Goal: Information Seeking & Learning: Learn about a topic

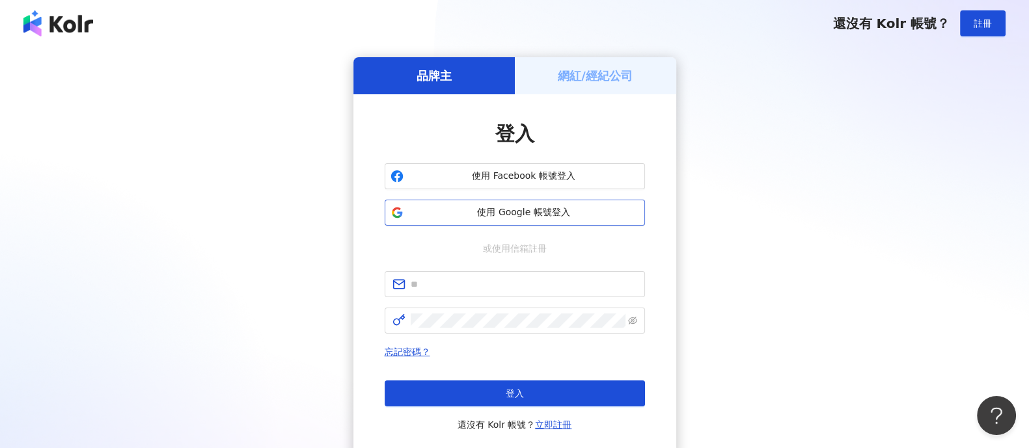
click at [526, 213] on span "使用 Google 帳號登入" at bounding box center [524, 212] width 230 height 13
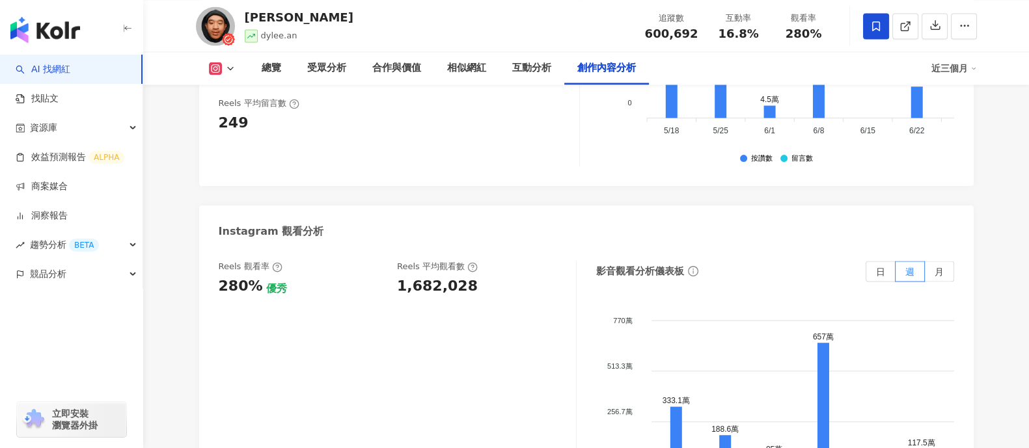
scroll to position [3823, 0]
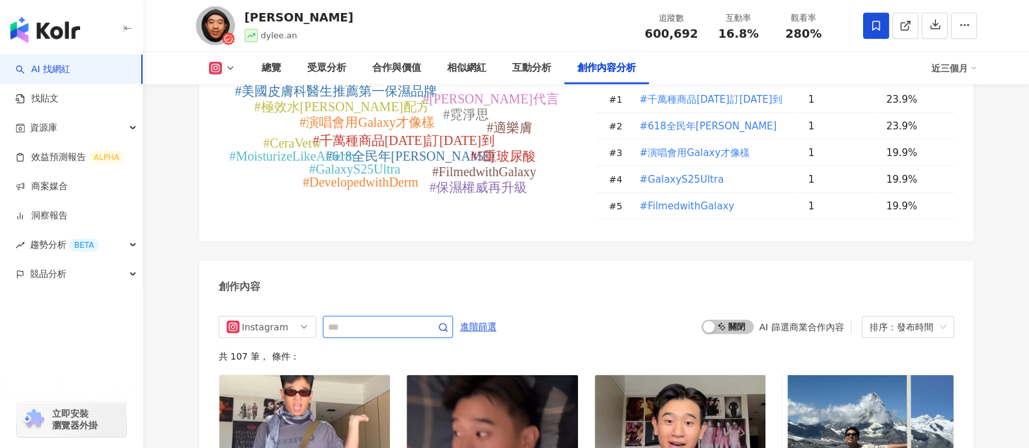
click at [358, 319] on input "text" at bounding box center [373, 327] width 91 height 16
type input "*"
type input "****"
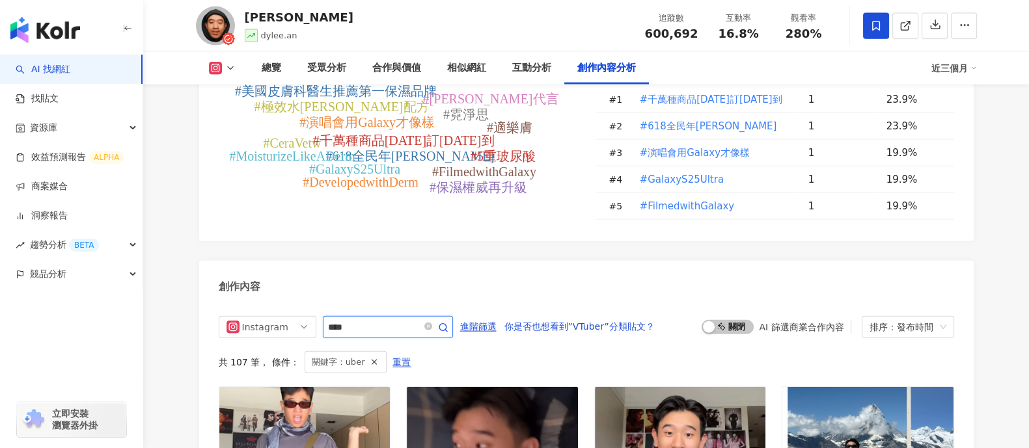
scroll to position [3980, 0]
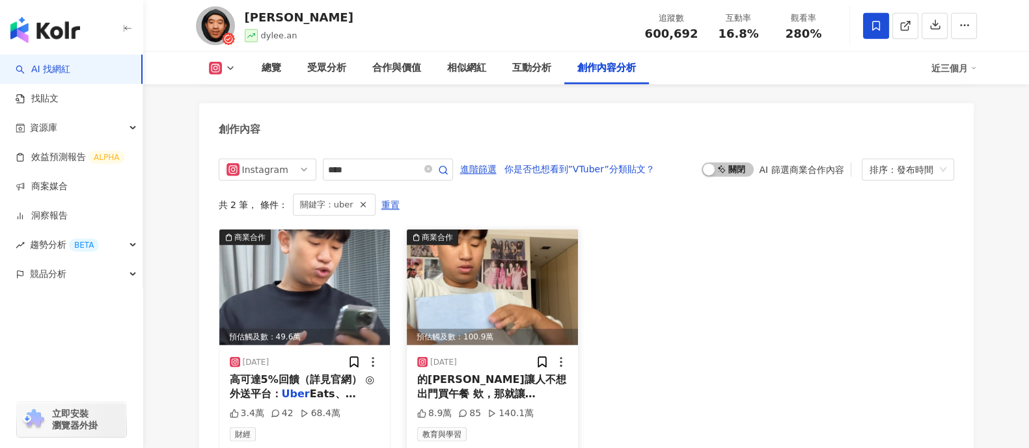
click at [463, 282] on img at bounding box center [492, 288] width 171 height 116
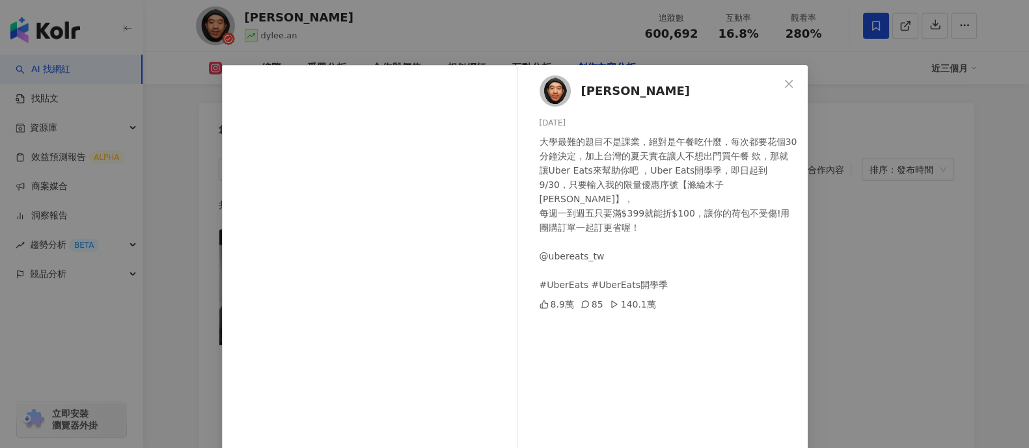
click at [836, 236] on div "[PERSON_NAME][PERSON_NAME] [DATE] 大學最難的題目不是課業，絕對是午餐吃什麼，每次都要花個30分鐘決定，加上台灣的夏天實在讓人…" at bounding box center [514, 224] width 1029 height 448
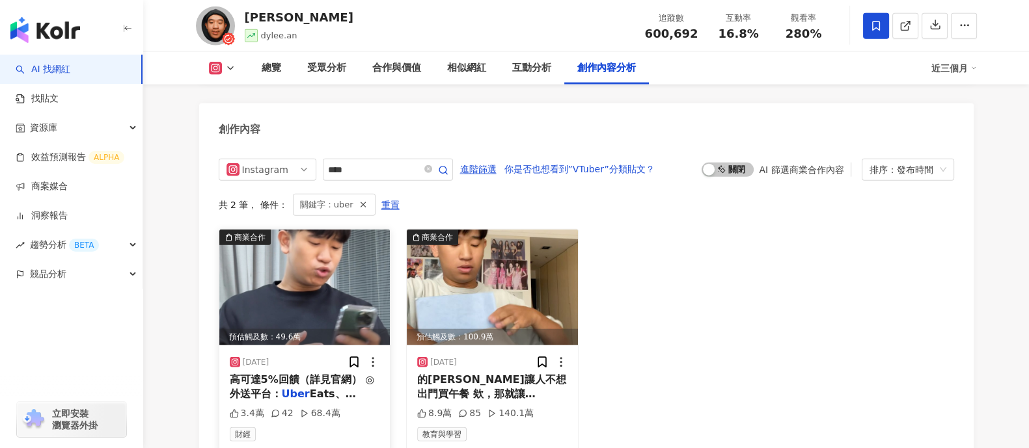
click at [329, 264] on img at bounding box center [304, 288] width 171 height 116
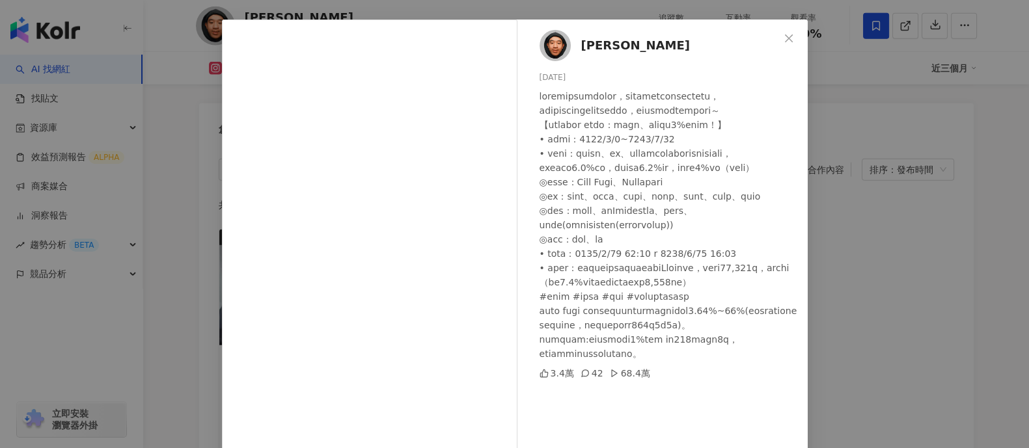
scroll to position [81, 0]
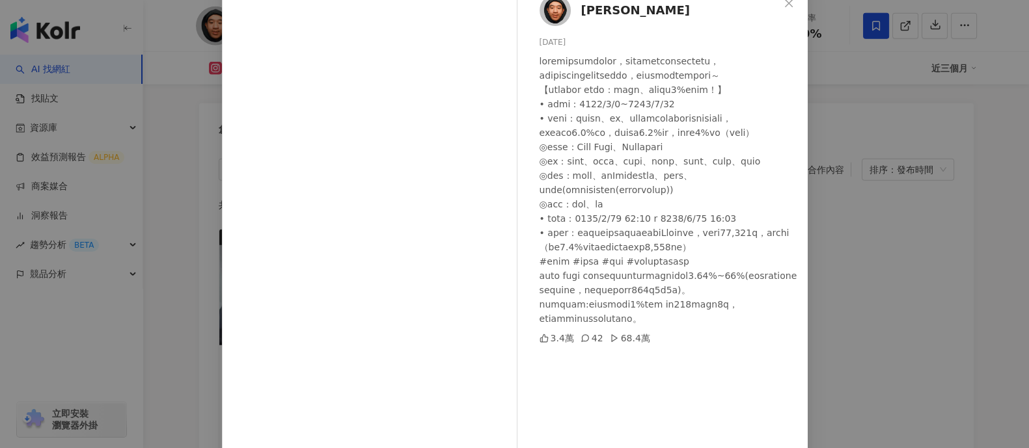
click at [839, 245] on div "[PERSON_NAME][PERSON_NAME] [DATE] 3.4萬 42 68.4萬 查看原始貼文" at bounding box center [514, 224] width 1029 height 448
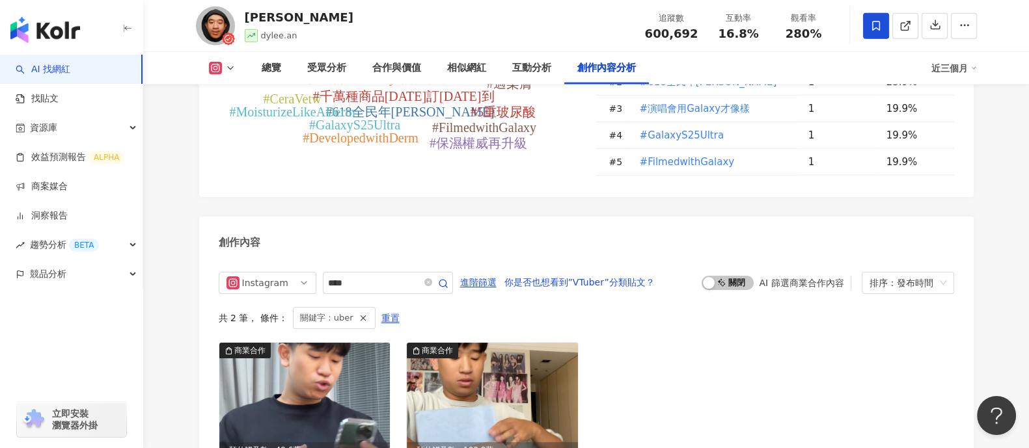
scroll to position [3985, 0]
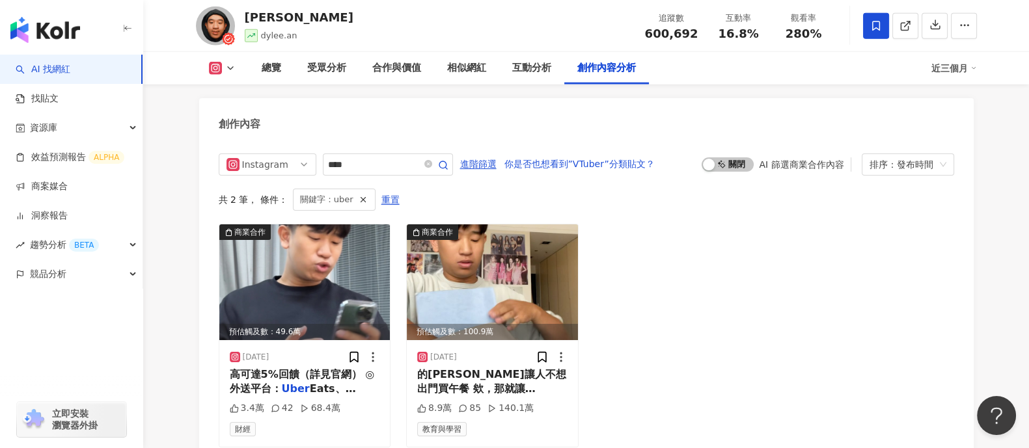
click at [441, 250] on img at bounding box center [492, 282] width 171 height 116
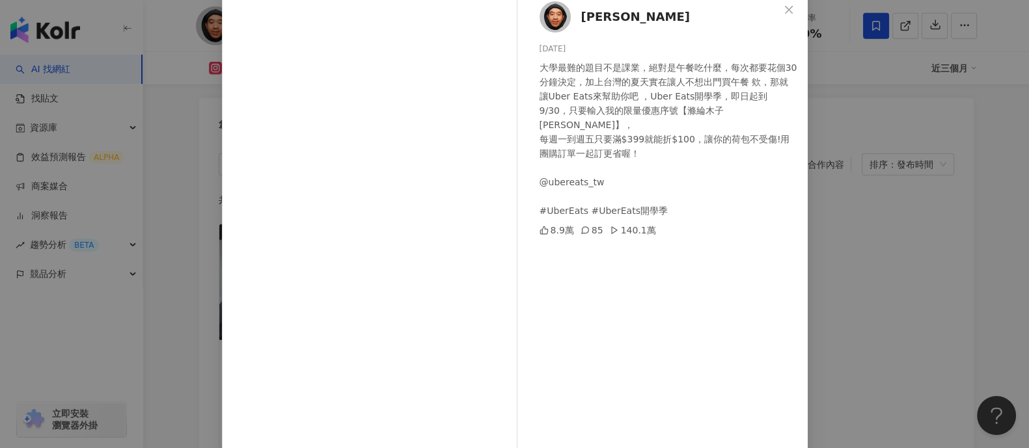
scroll to position [135, 0]
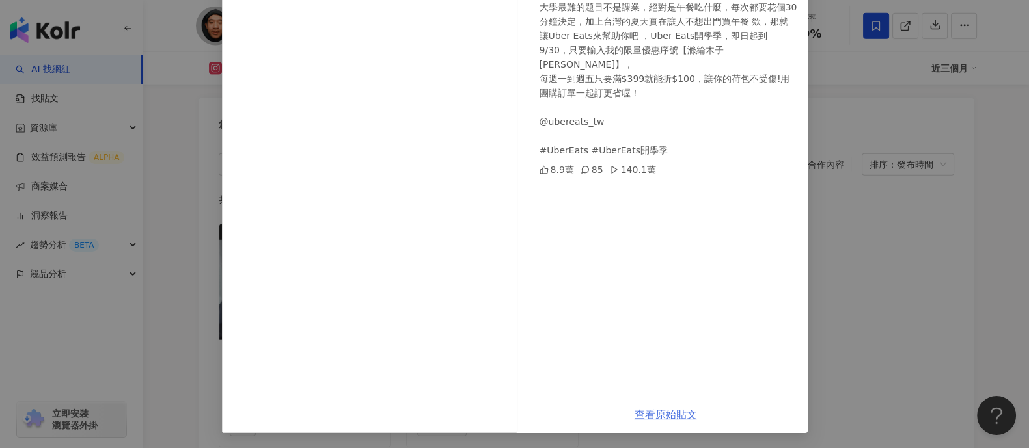
click at [658, 409] on link "查看原始貼文" at bounding box center [665, 415] width 62 height 12
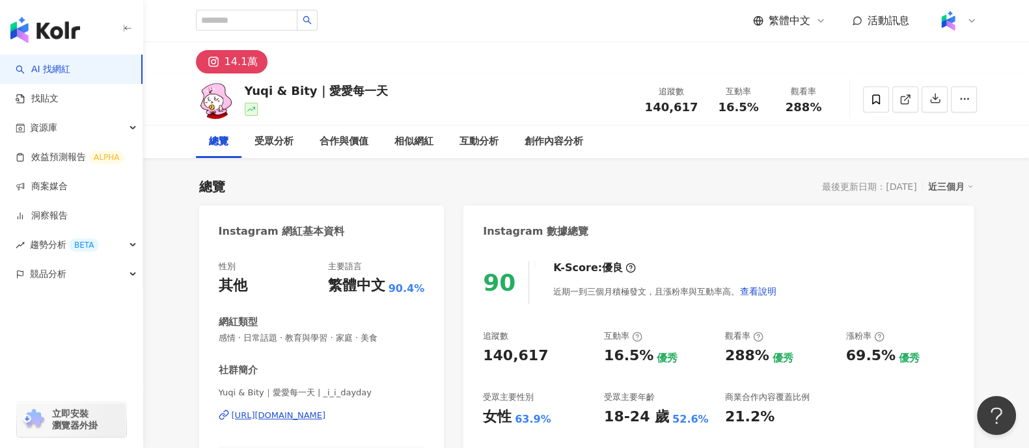
click at [289, 416] on div "https://www.instagram.com/_i_i_dayday/" at bounding box center [279, 416] width 94 height 12
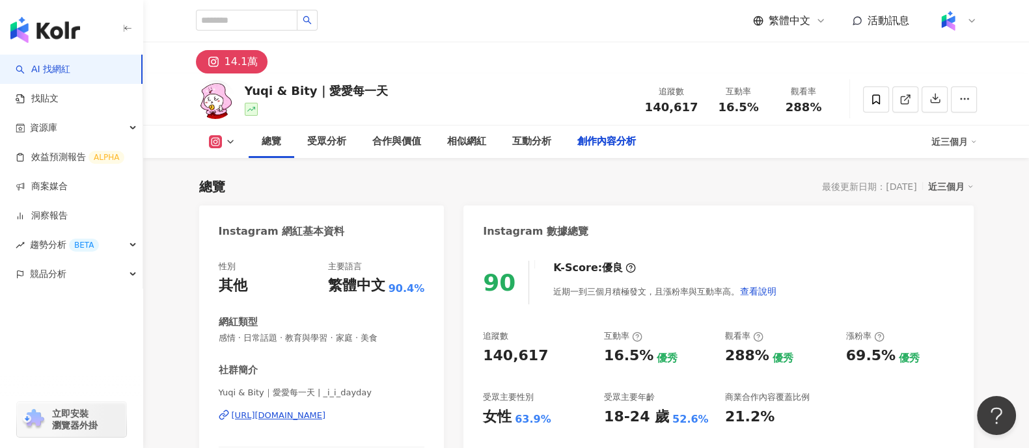
scroll to position [4016, 0]
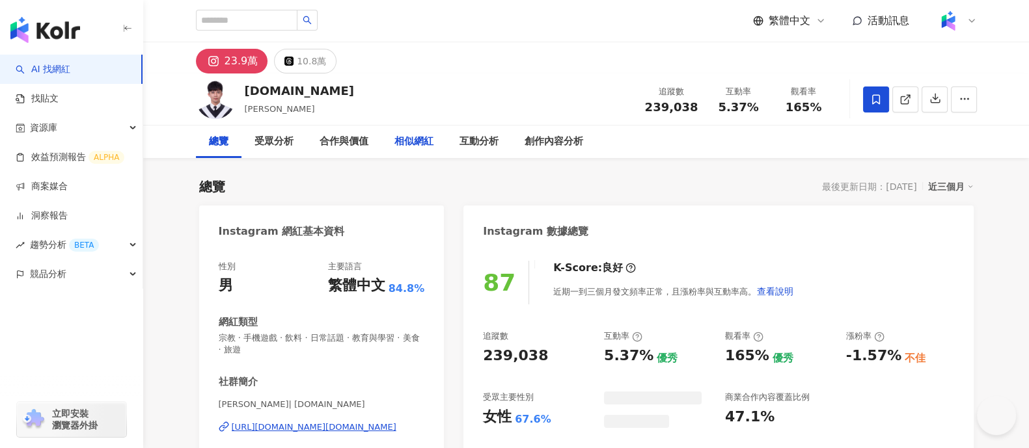
click at [310, 63] on div "10.8萬" at bounding box center [311, 61] width 29 height 18
click at [302, 57] on div "10.8萬" at bounding box center [311, 61] width 29 height 18
click at [314, 63] on div "10.8萬" at bounding box center [311, 61] width 29 height 18
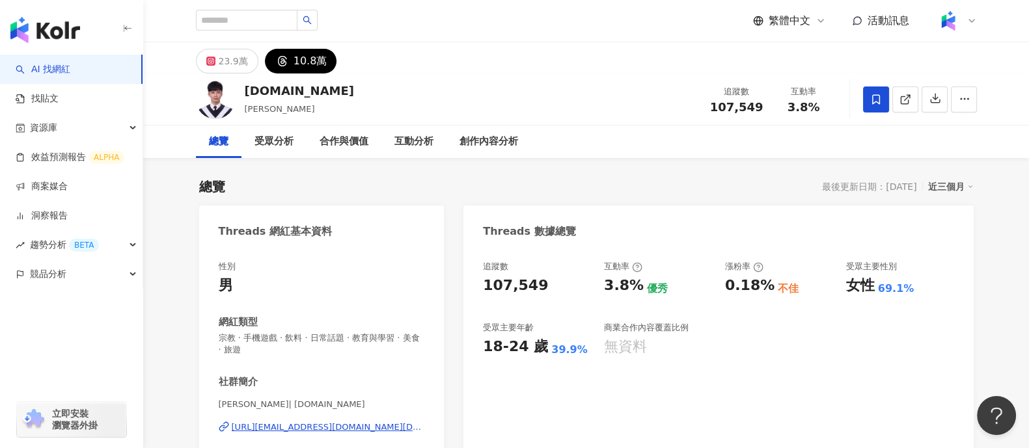
click at [296, 358] on div "https://www.threads.com/@lun.tw" at bounding box center [328, 428] width 193 height 12
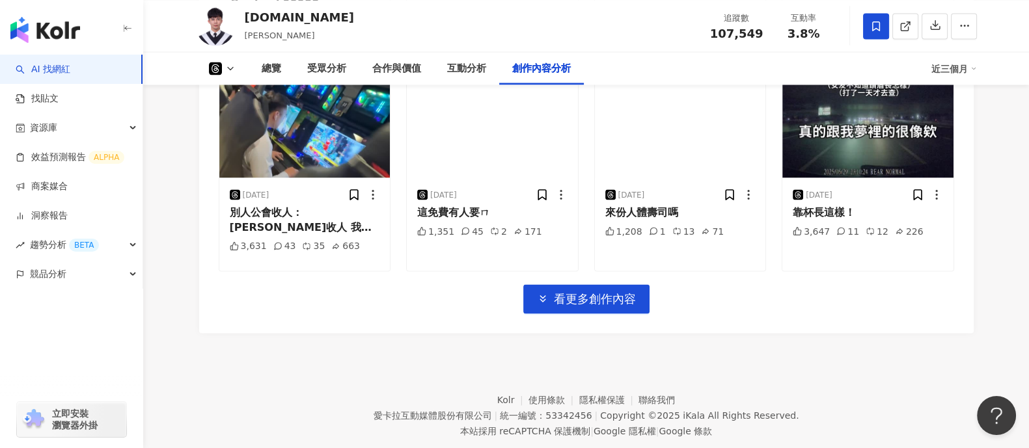
scroll to position [3086, 0]
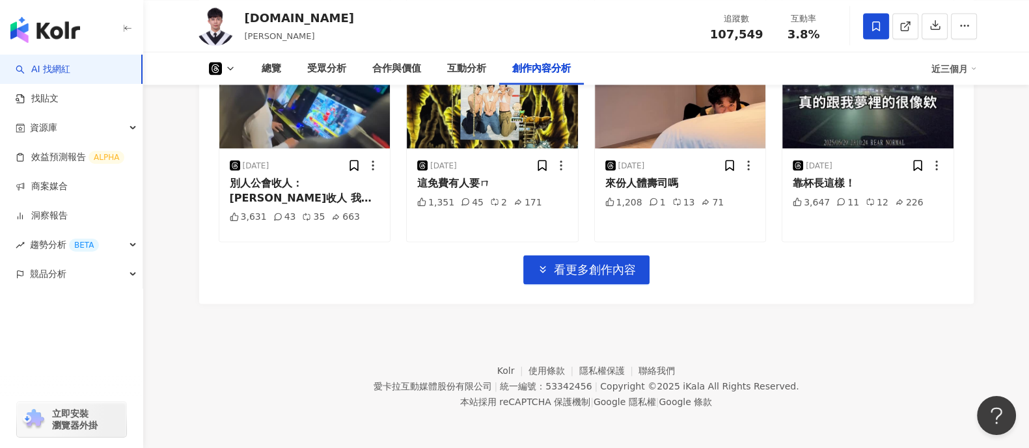
click at [225, 71] on icon at bounding box center [230, 68] width 10 height 10
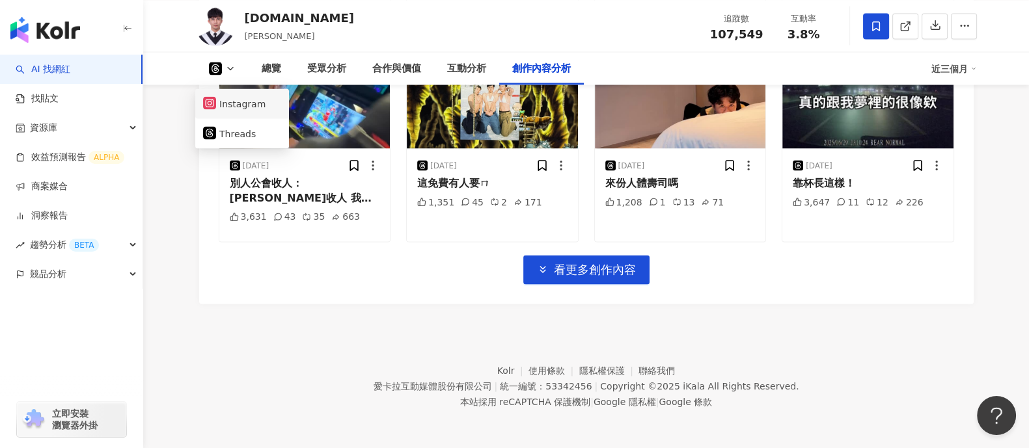
click at [227, 100] on button "Instagram" at bounding box center [242, 103] width 78 height 18
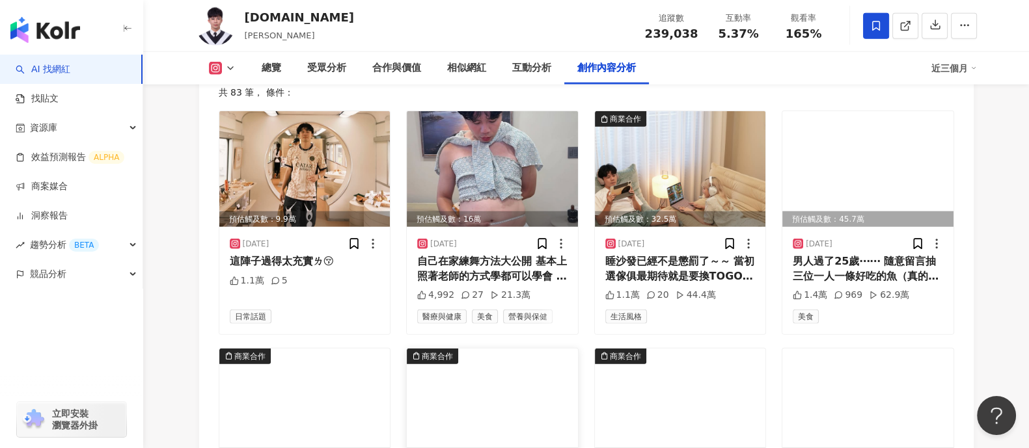
scroll to position [3784, 0]
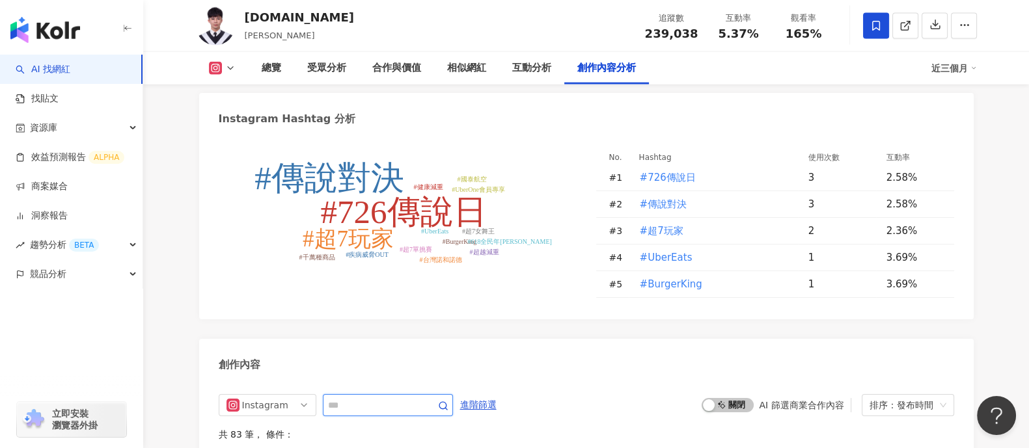
click at [403, 358] on input "text" at bounding box center [373, 406] width 91 height 16
type input "*"
type input "****"
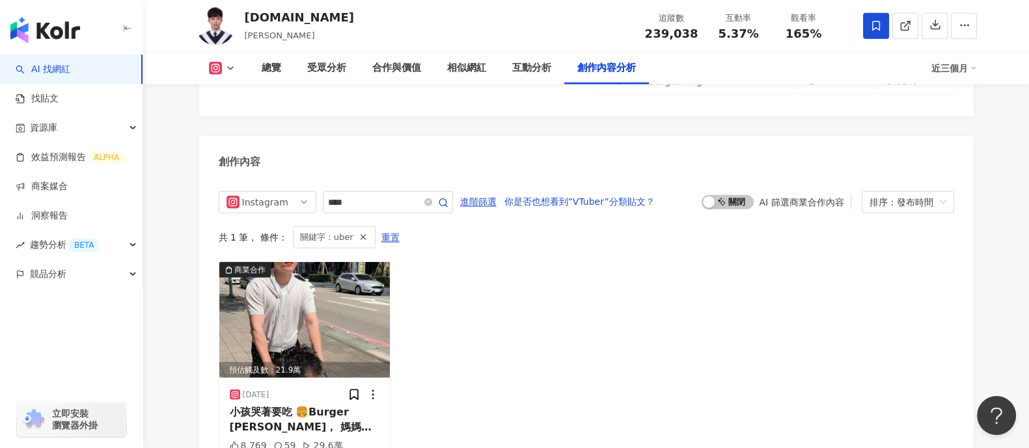
click at [70, 64] on link "AI 找網紅" at bounding box center [43, 69] width 55 height 13
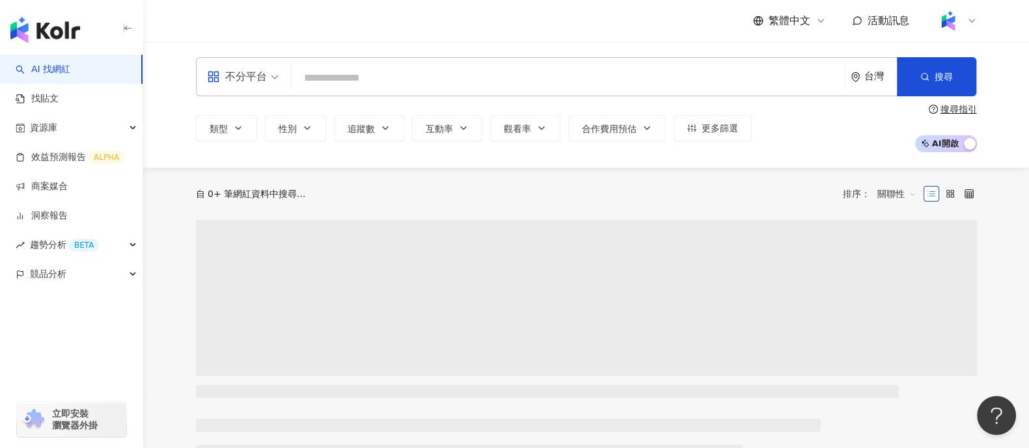
click at [266, 79] on div "不分平台" at bounding box center [237, 76] width 60 height 21
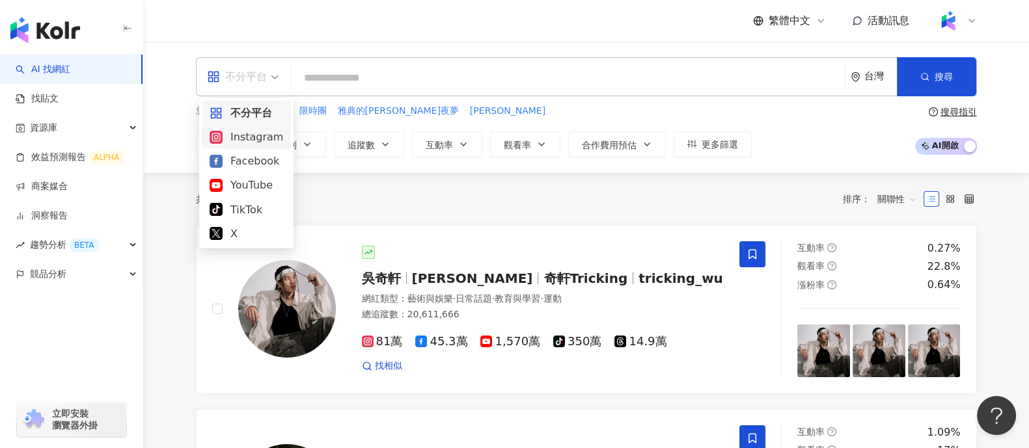
click at [262, 134] on div "Instagram" at bounding box center [247, 137] width 74 height 16
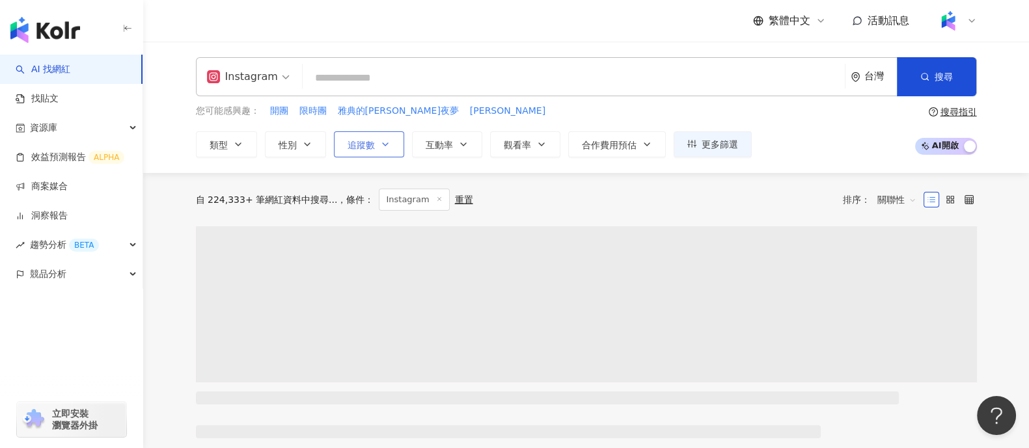
click at [359, 144] on span "追蹤數" at bounding box center [360, 145] width 27 height 10
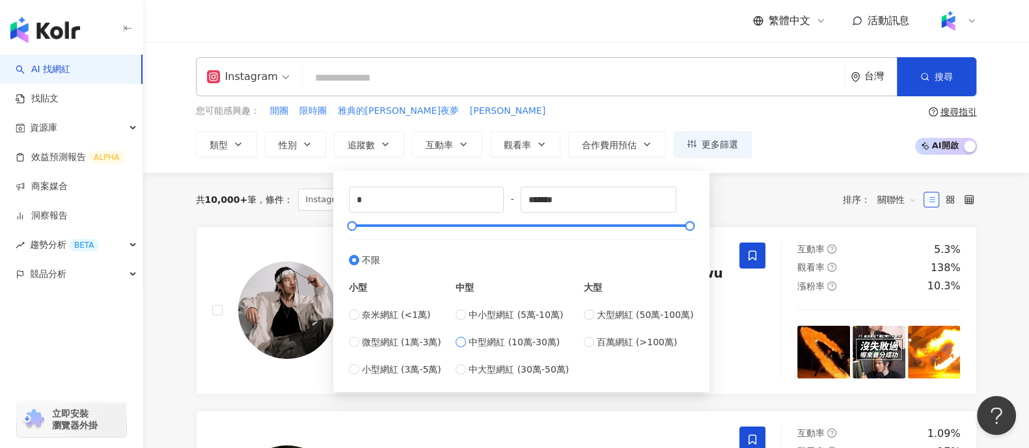
click at [504, 343] on span "中型網紅 (10萬-30萬)" at bounding box center [513, 342] width 91 height 14
type input "******"
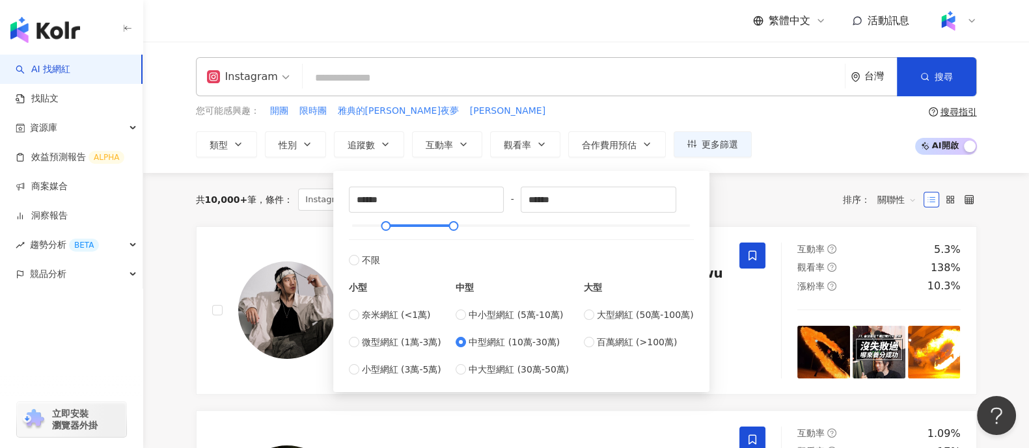
click at [423, 36] on div "繁體中文 活動訊息" at bounding box center [586, 21] width 781 height 42
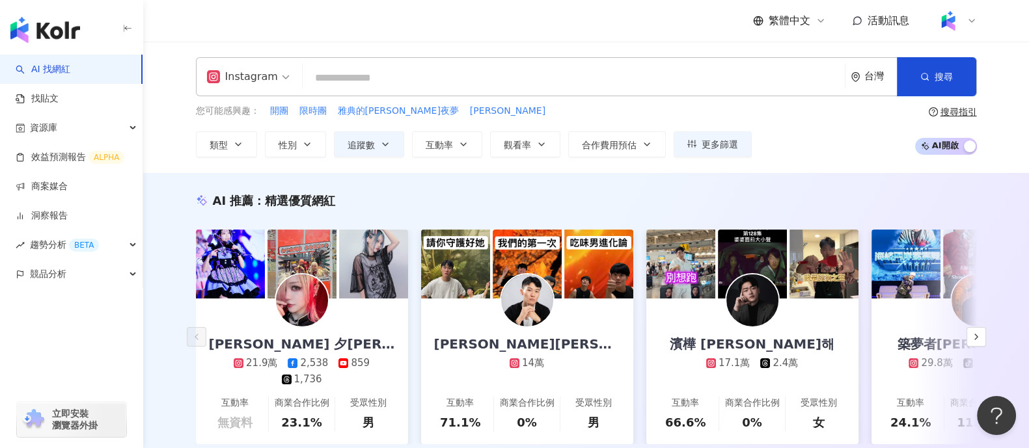
click at [373, 69] on input "search" at bounding box center [574, 78] width 532 height 25
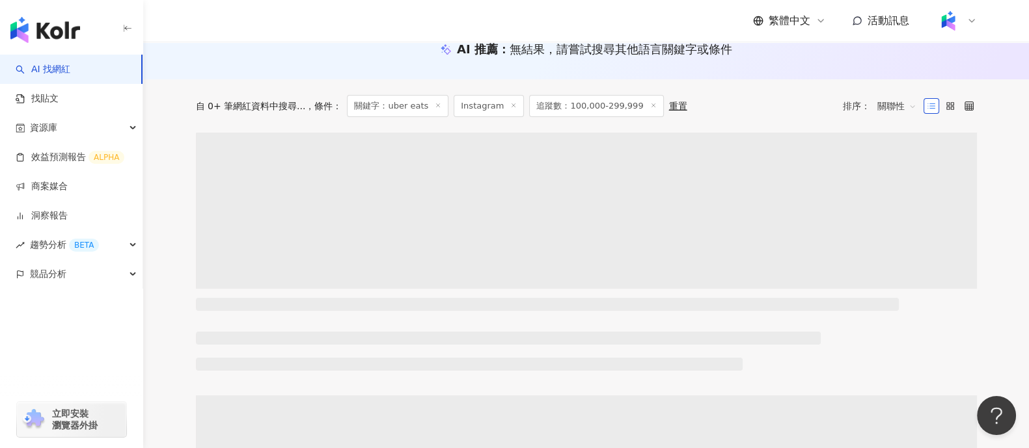
scroll to position [162, 0]
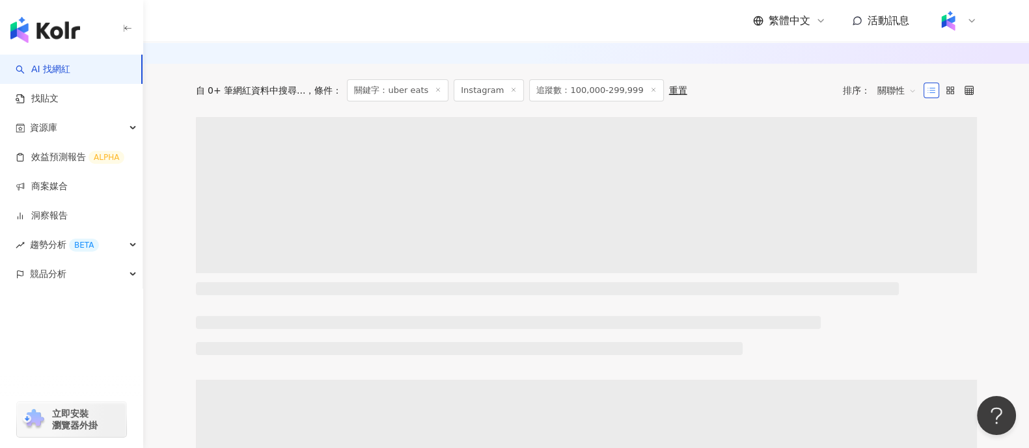
type input "*********"
